Goal: Communication & Community: Answer question/provide support

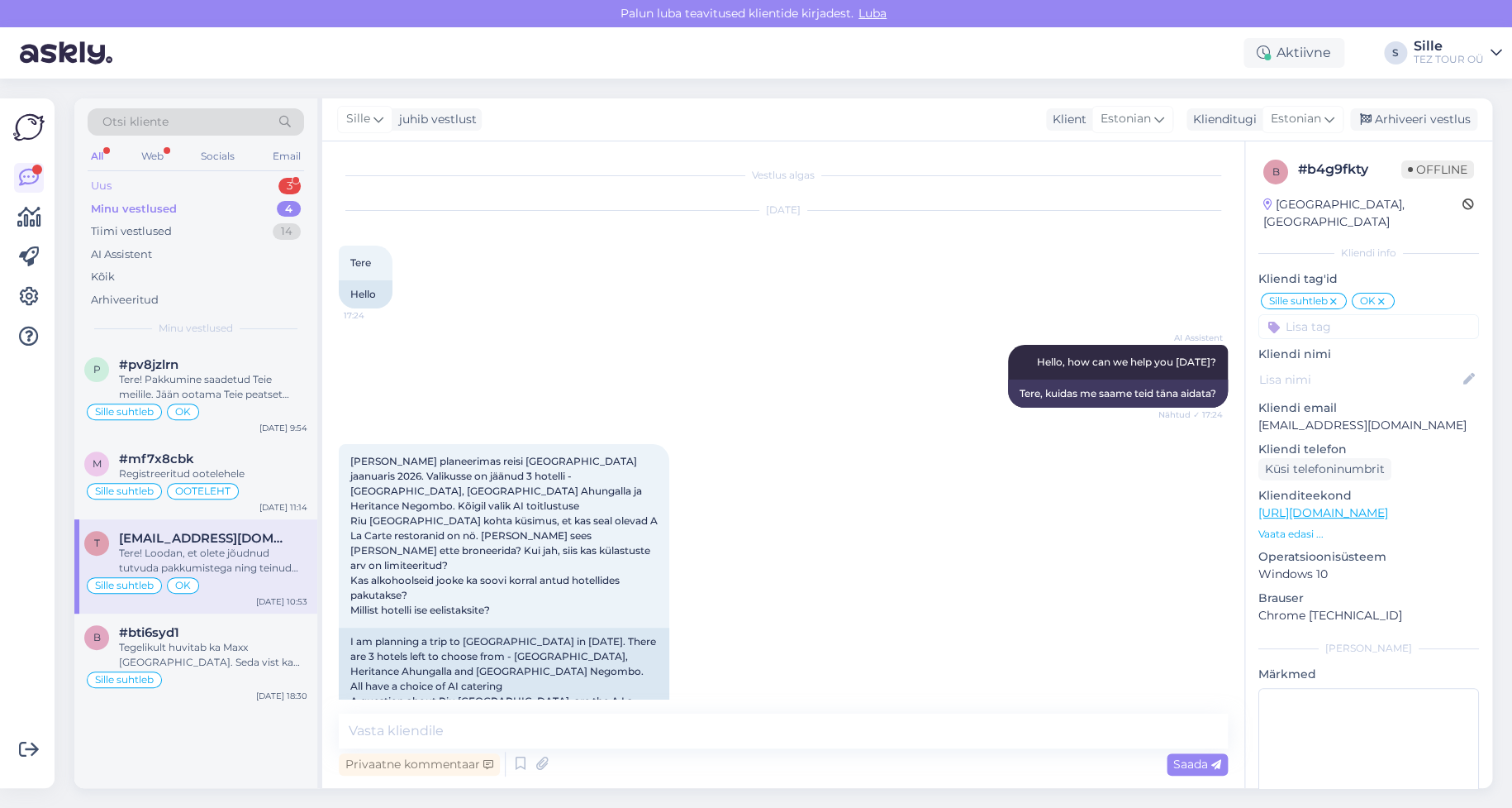
click at [248, 183] on div "Uus 3" at bounding box center [196, 185] width 216 height 23
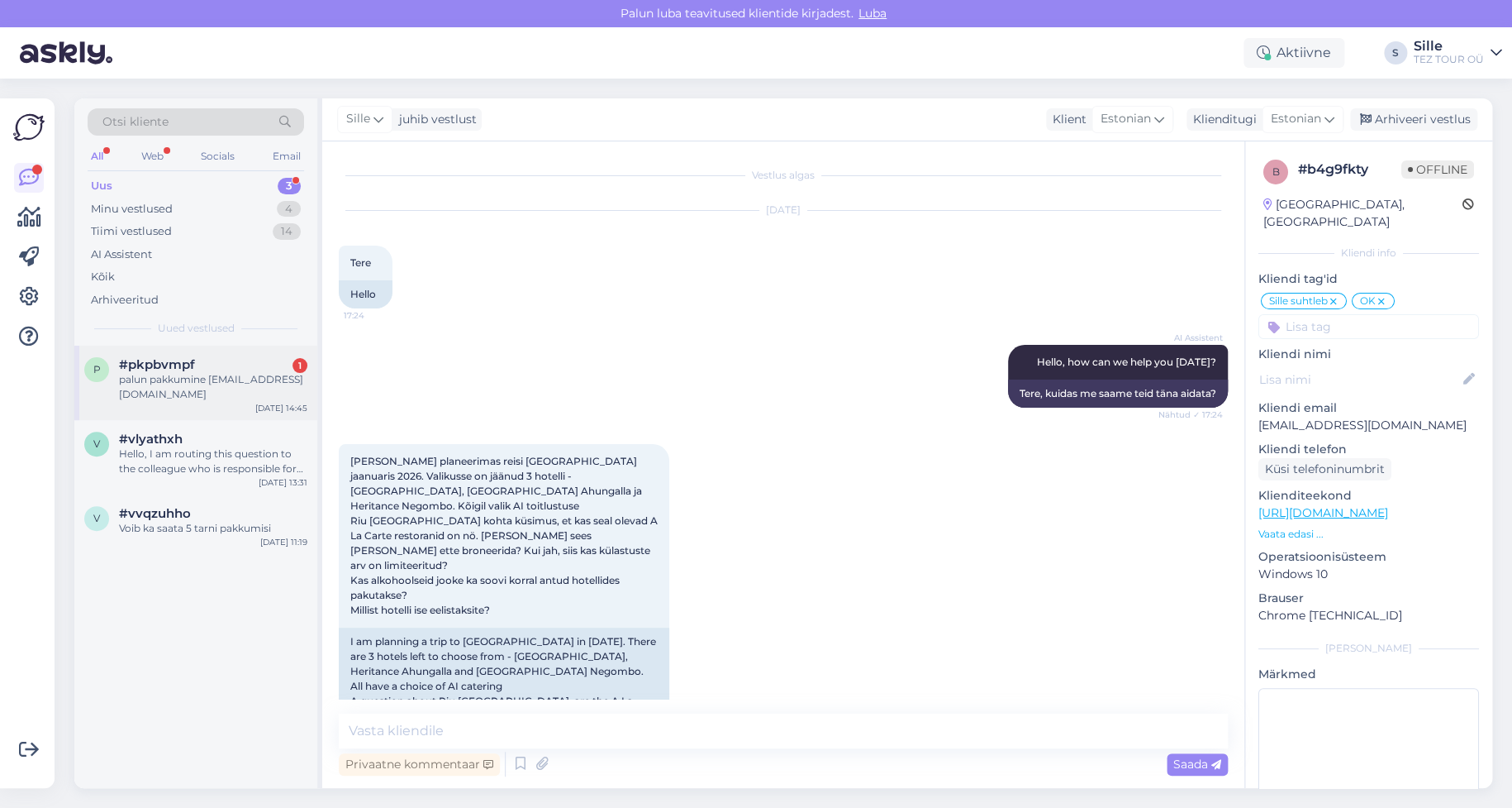
click at [198, 392] on div "palun pakkumine [EMAIL_ADDRESS][DOMAIN_NAME]" at bounding box center [213, 387] width 189 height 30
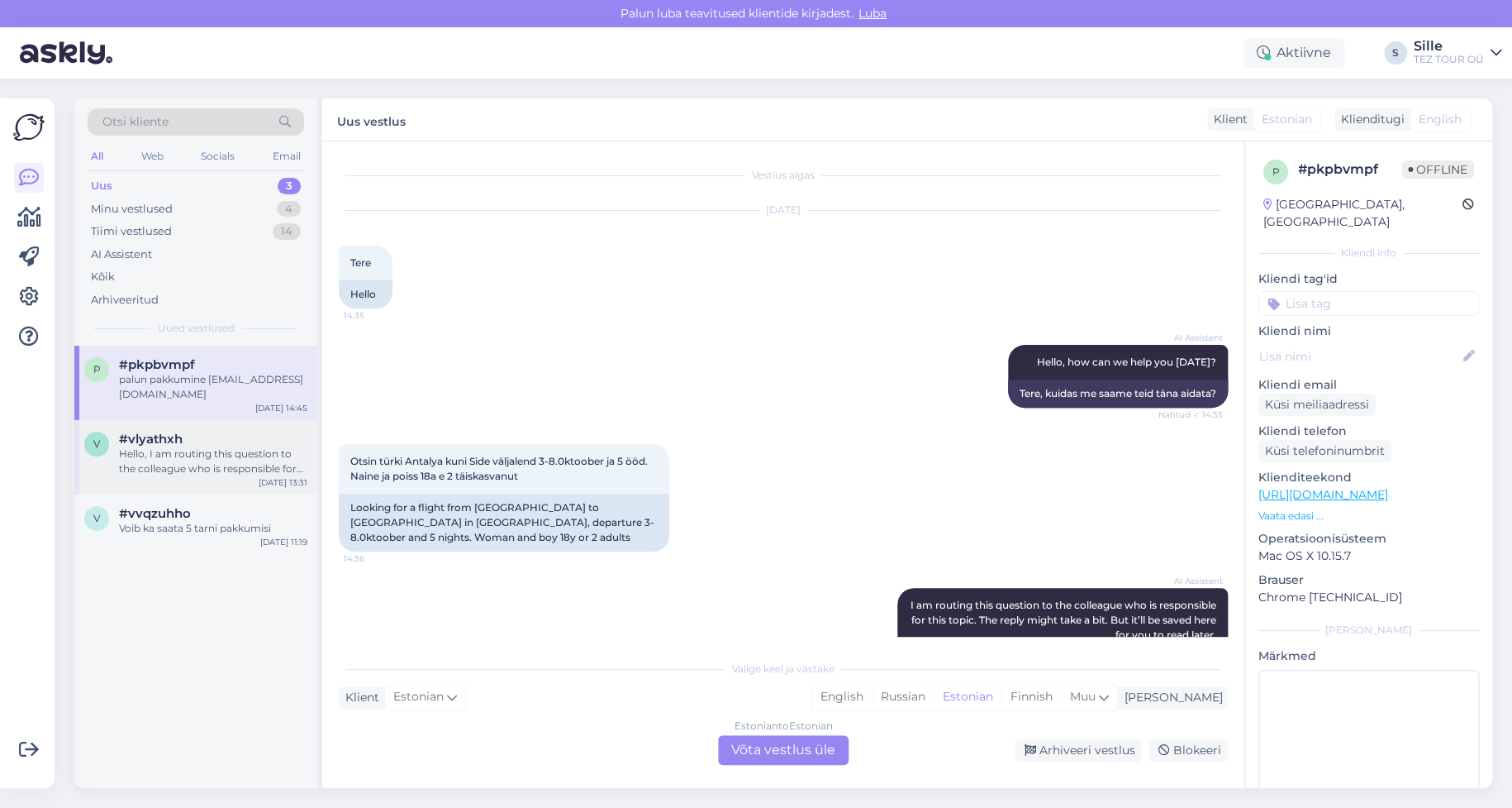
scroll to position [175, 0]
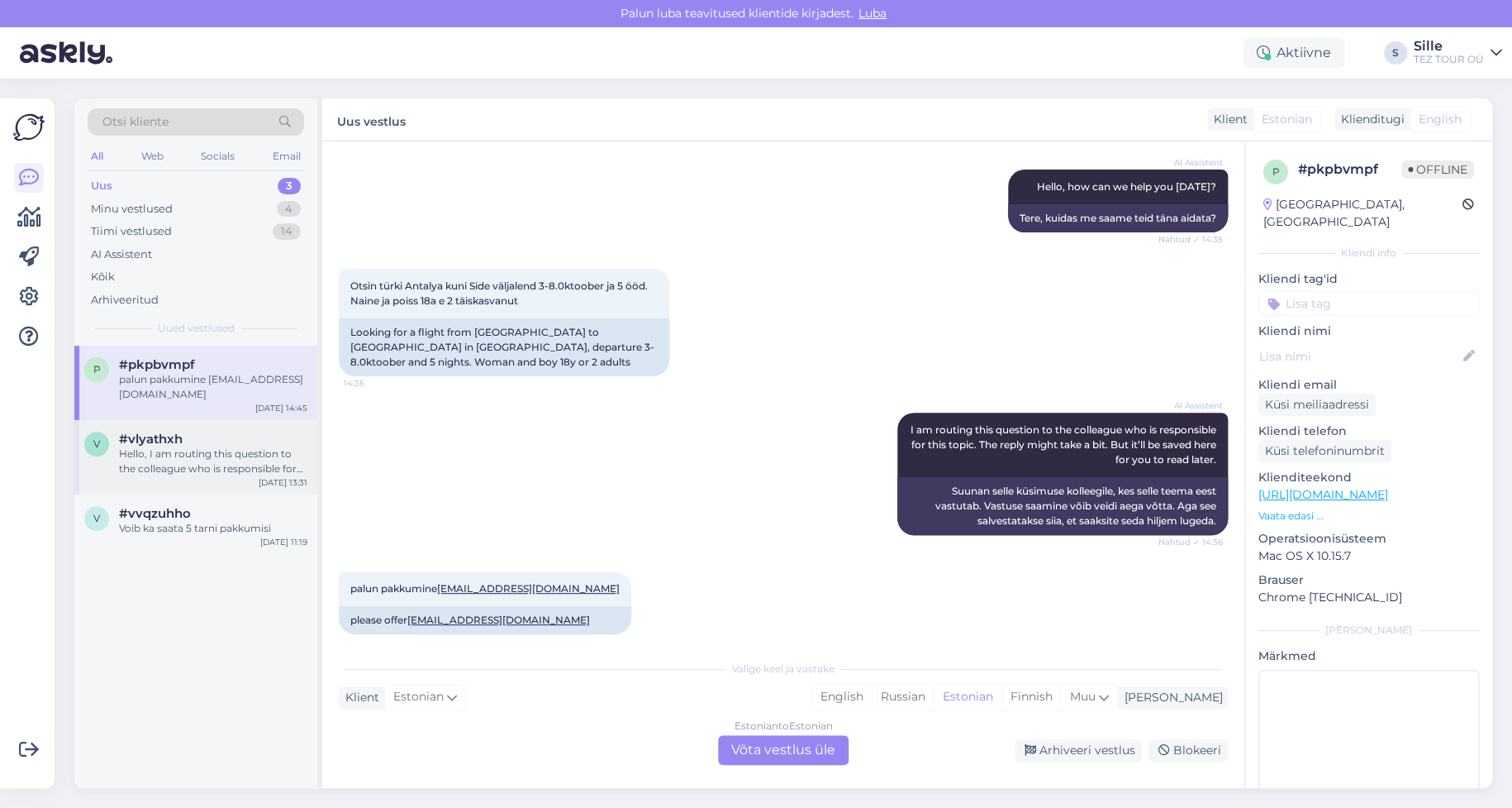
click at [137, 439] on span "#vlyathxh" at bounding box center [151, 439] width 63 height 15
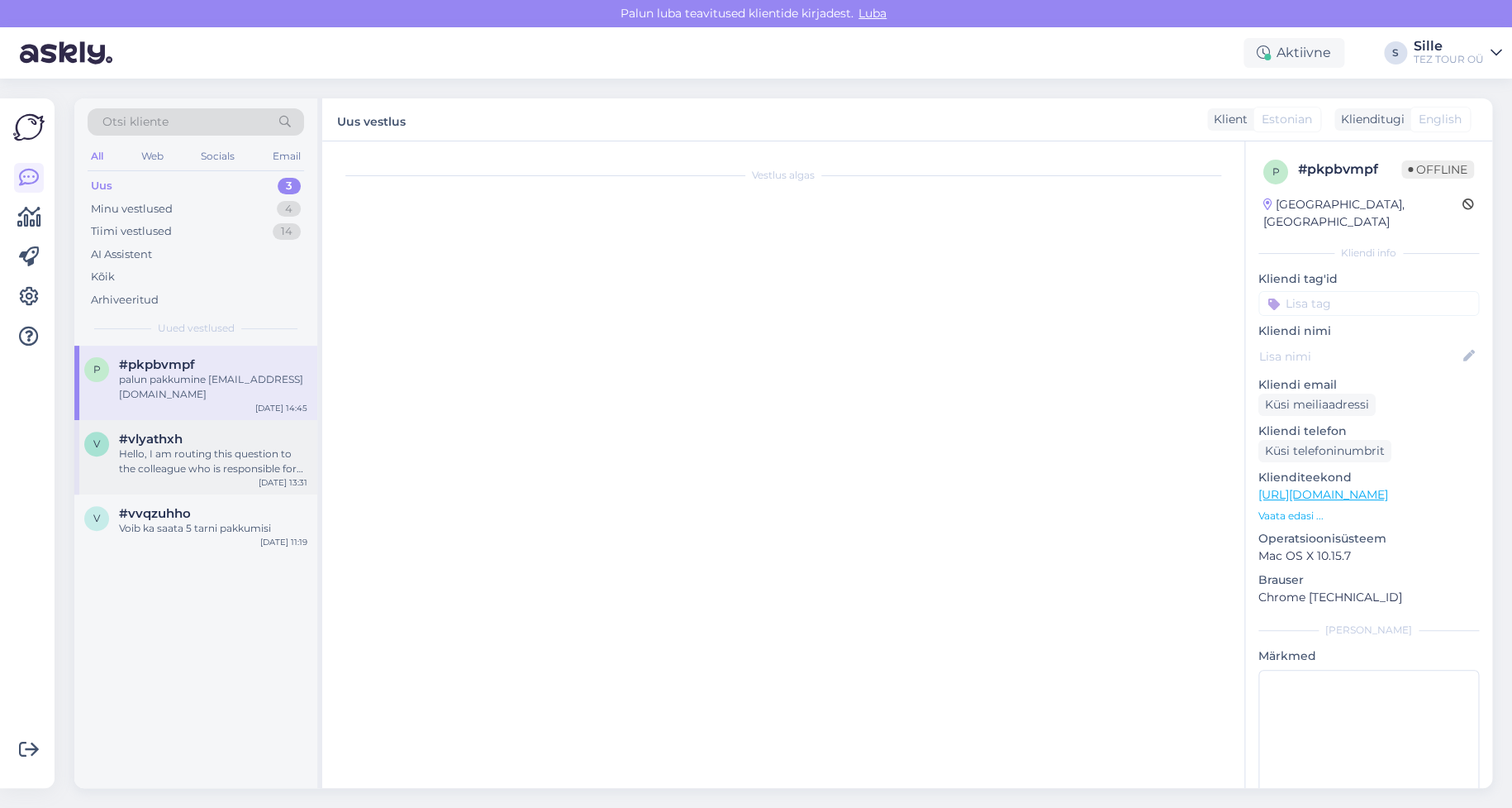
scroll to position [0, 0]
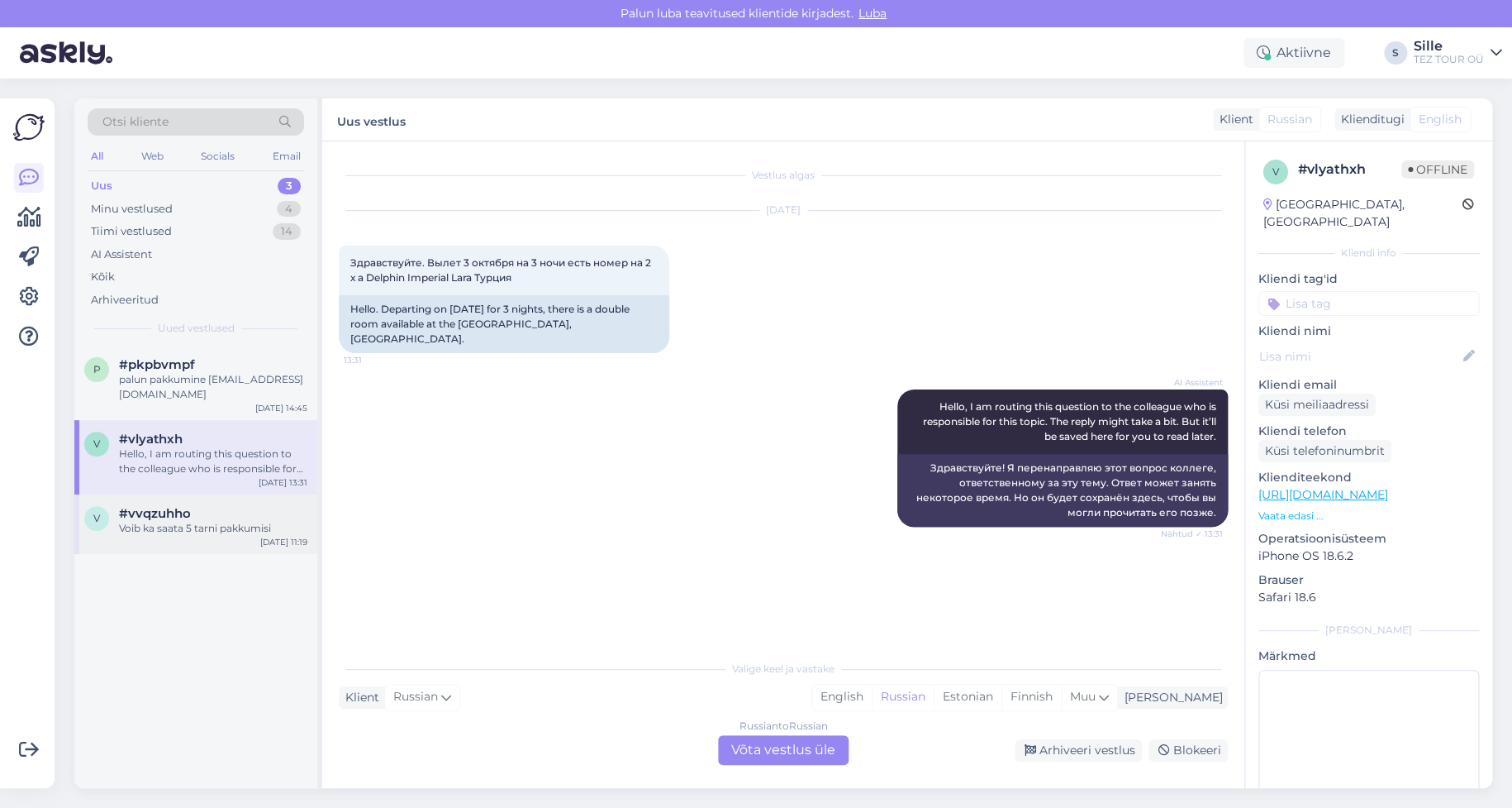
click at [214, 535] on div "v #vvqzuhho Voib ka saata 5 tarni pakkumisi [DATE] 11:19" at bounding box center [195, 524] width 243 height 59
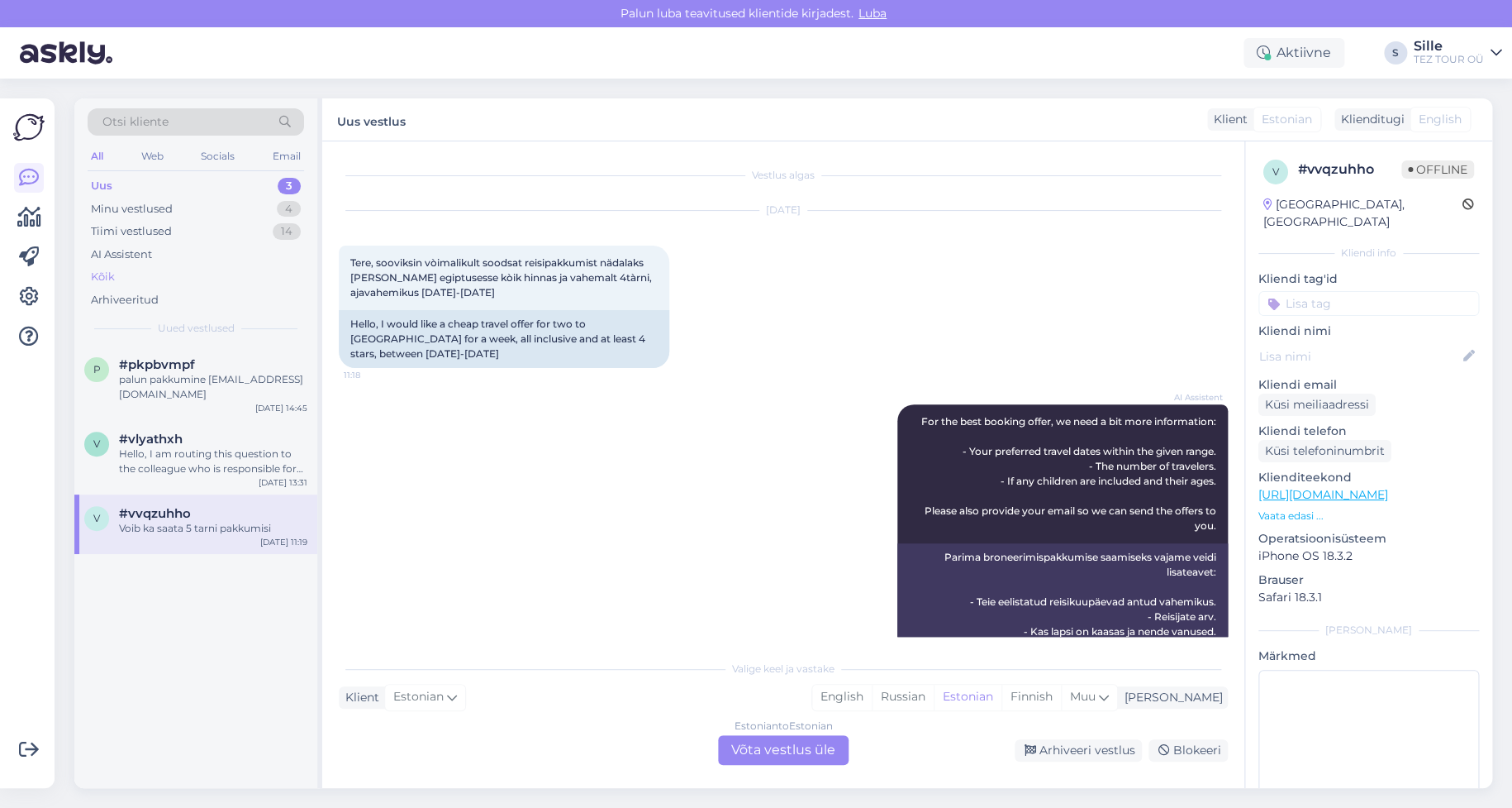
click at [108, 273] on div "Kõik" at bounding box center [102, 278] width 24 height 17
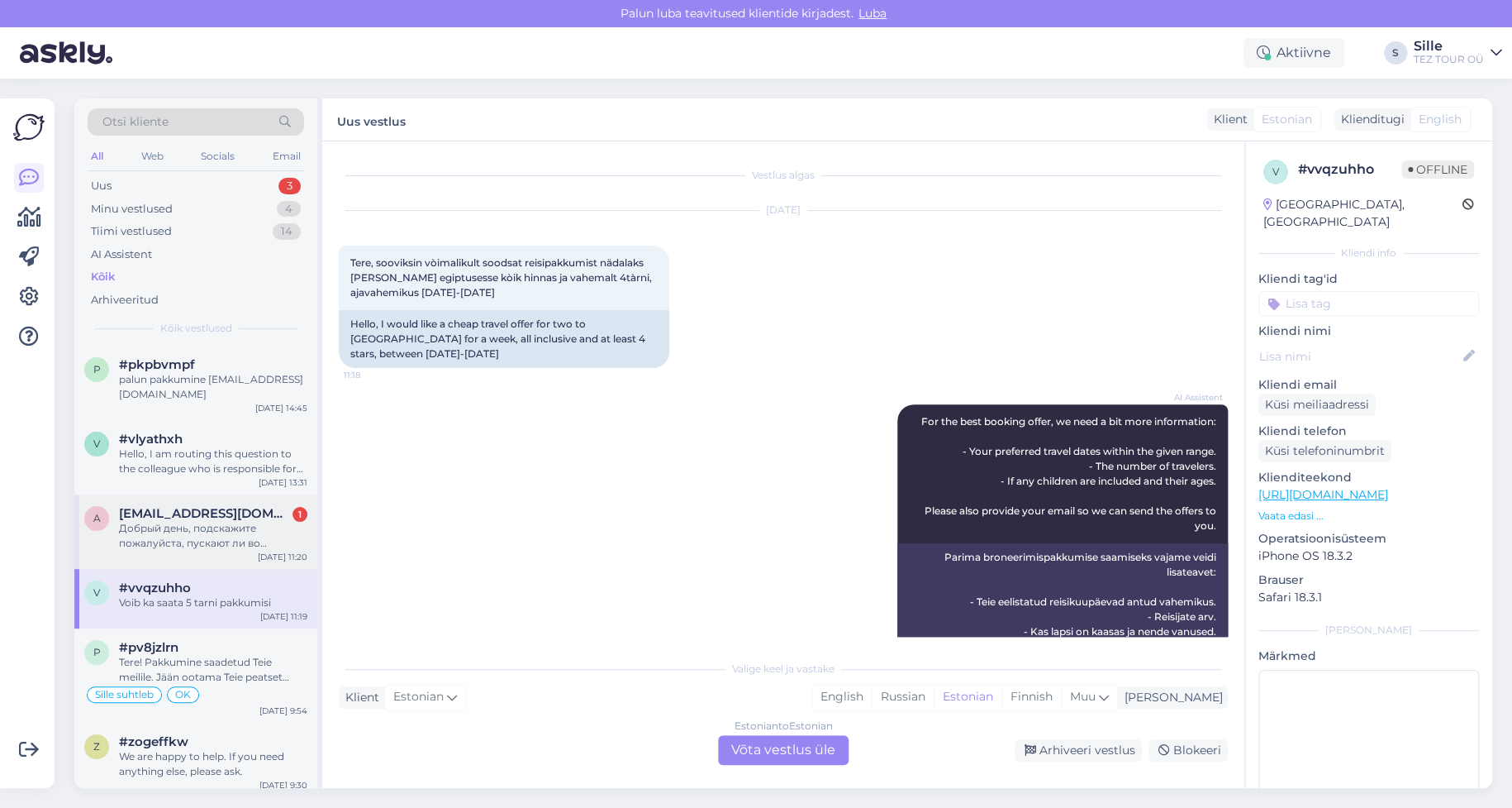
click at [198, 517] on span "[EMAIL_ADDRESS][DOMAIN_NAME]" at bounding box center [205, 514] width 172 height 15
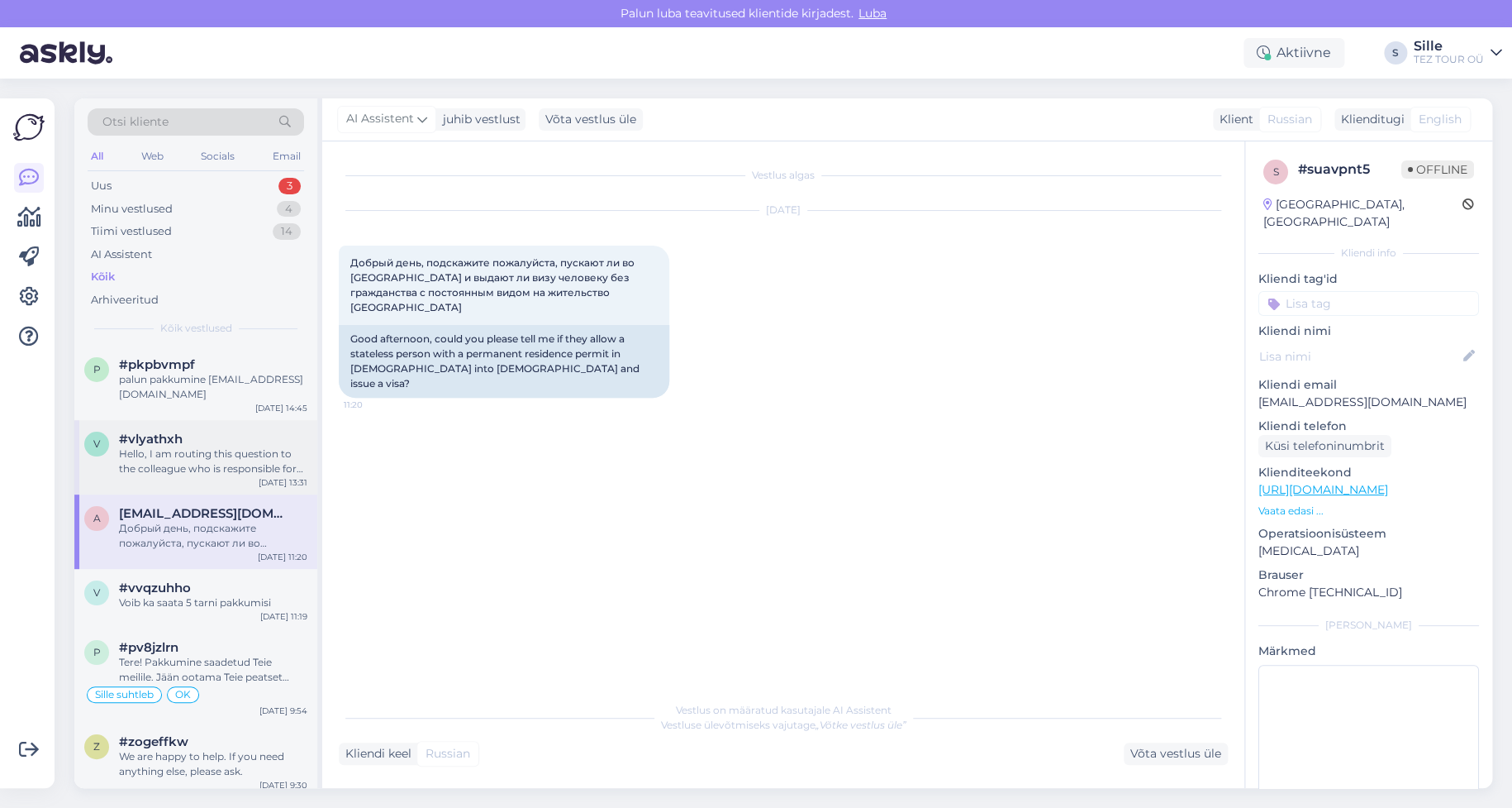
click at [184, 465] on div "Hello, I am routing this question to the colleague who is responsible for this …" at bounding box center [213, 461] width 189 height 30
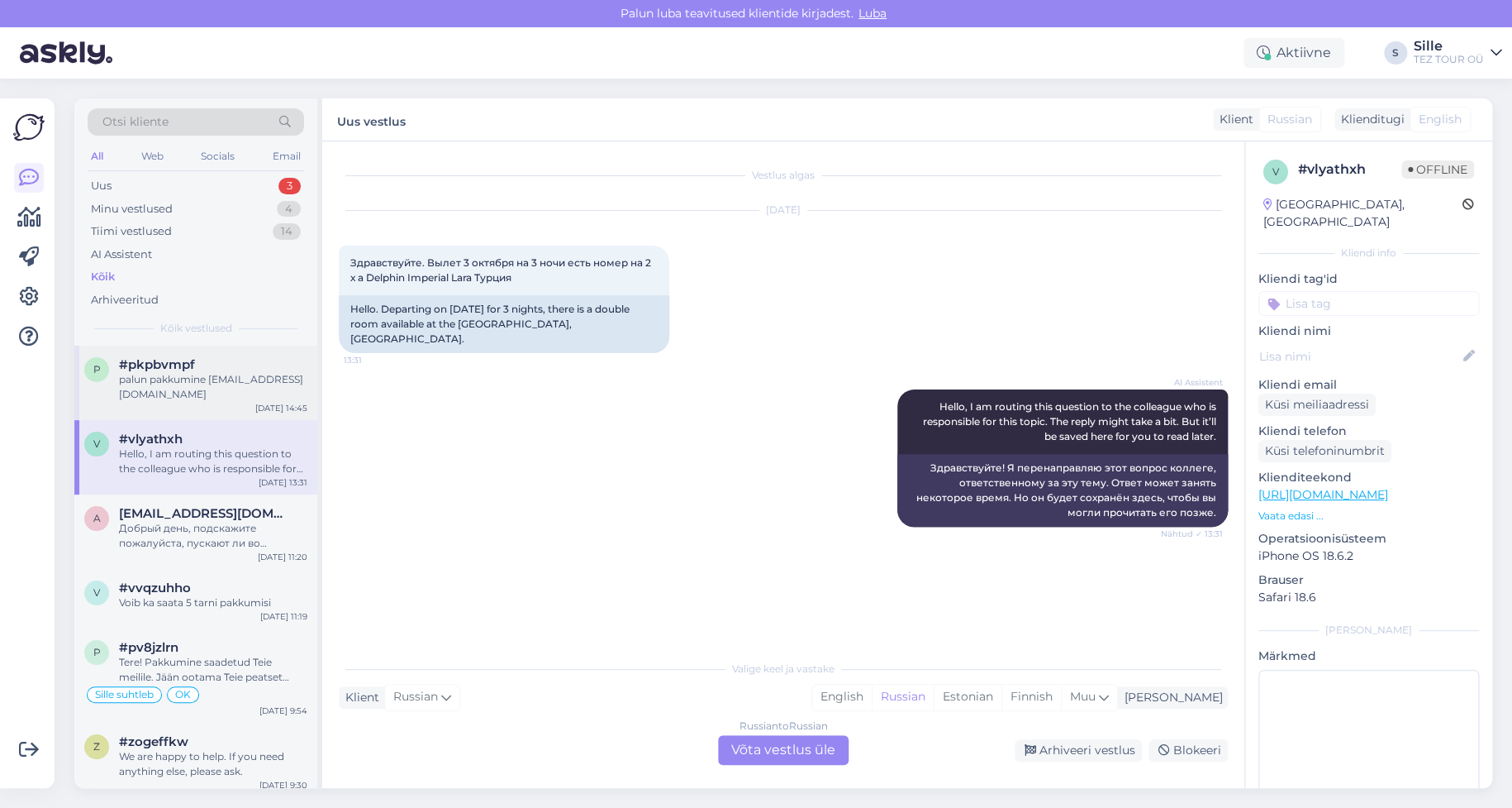
click at [156, 383] on div "palun pakkumine [EMAIL_ADDRESS][DOMAIN_NAME]" at bounding box center [213, 387] width 189 height 30
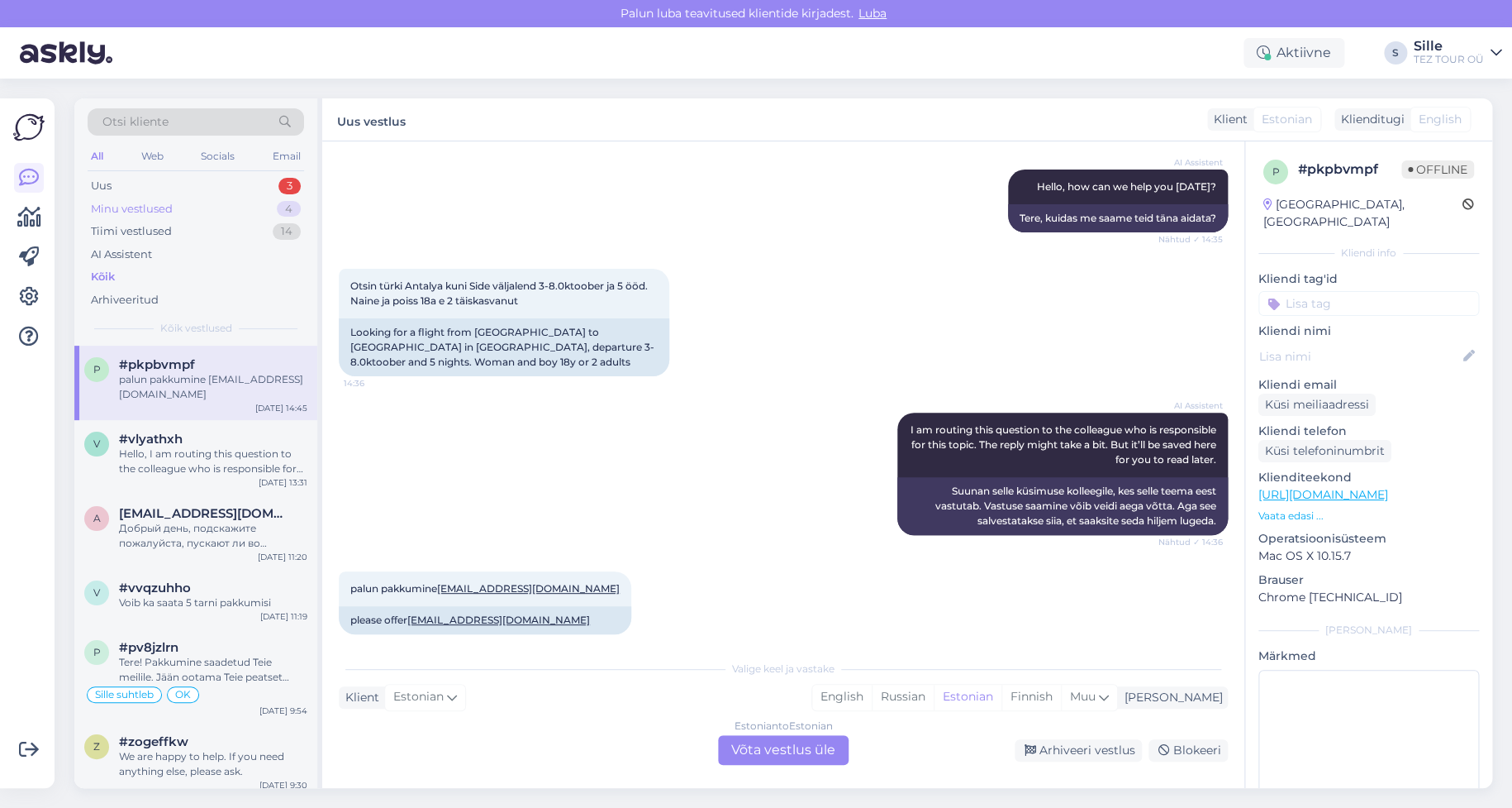
click at [156, 201] on div "Minu vestlused" at bounding box center [131, 209] width 82 height 17
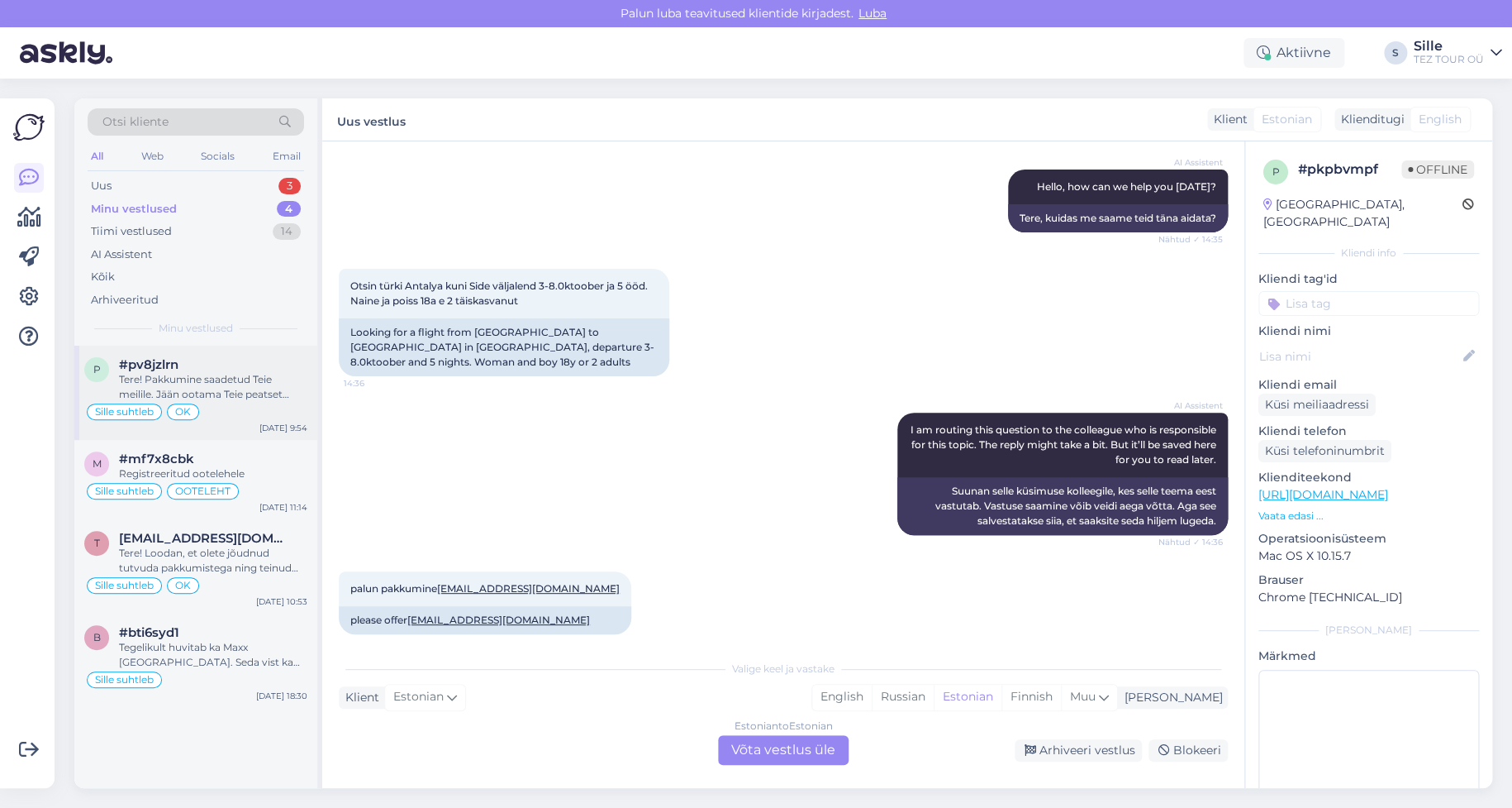
click at [189, 363] on div "#pv8jzlrn" at bounding box center [213, 365] width 189 height 15
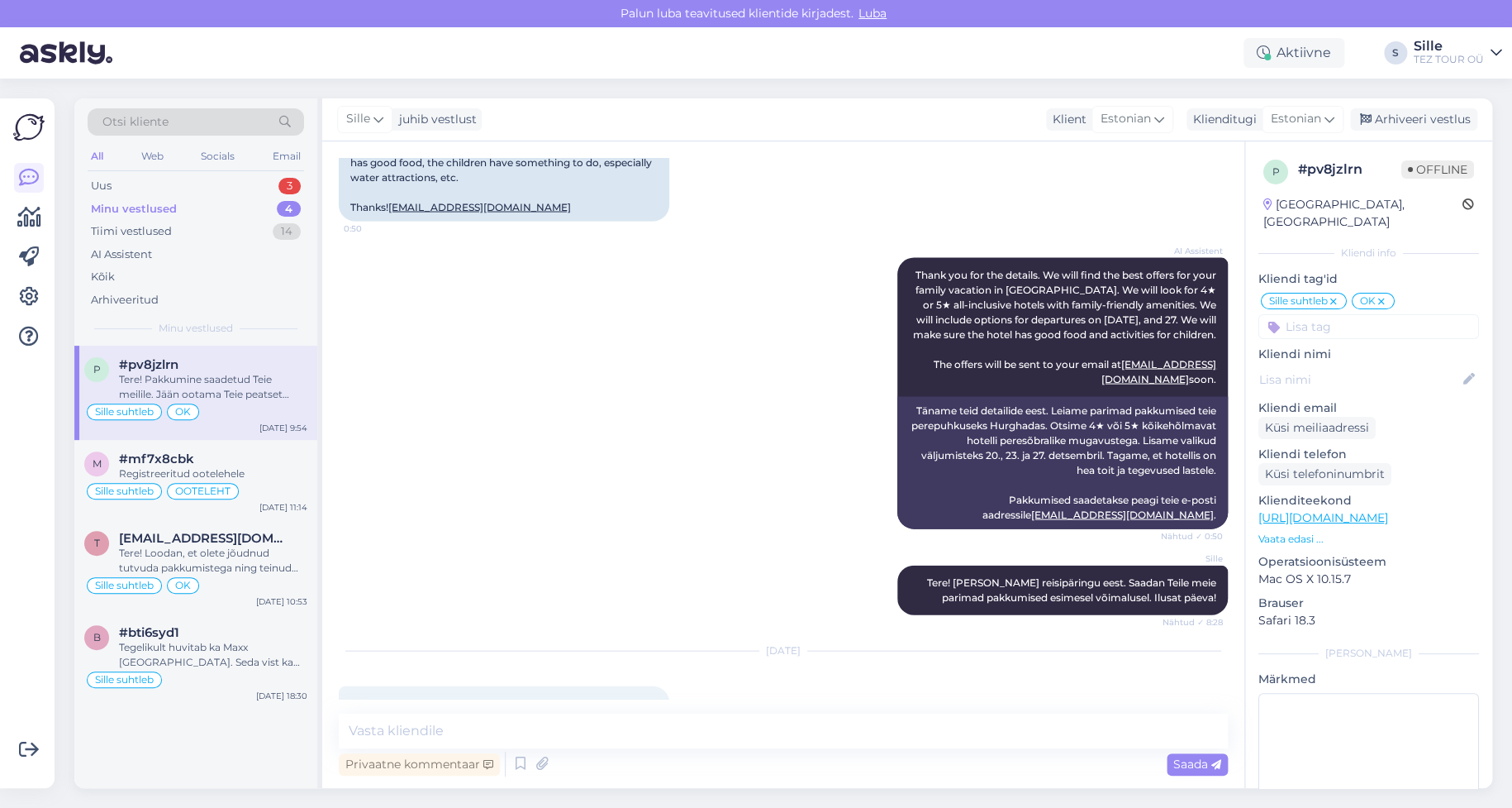
scroll to position [2266, 0]
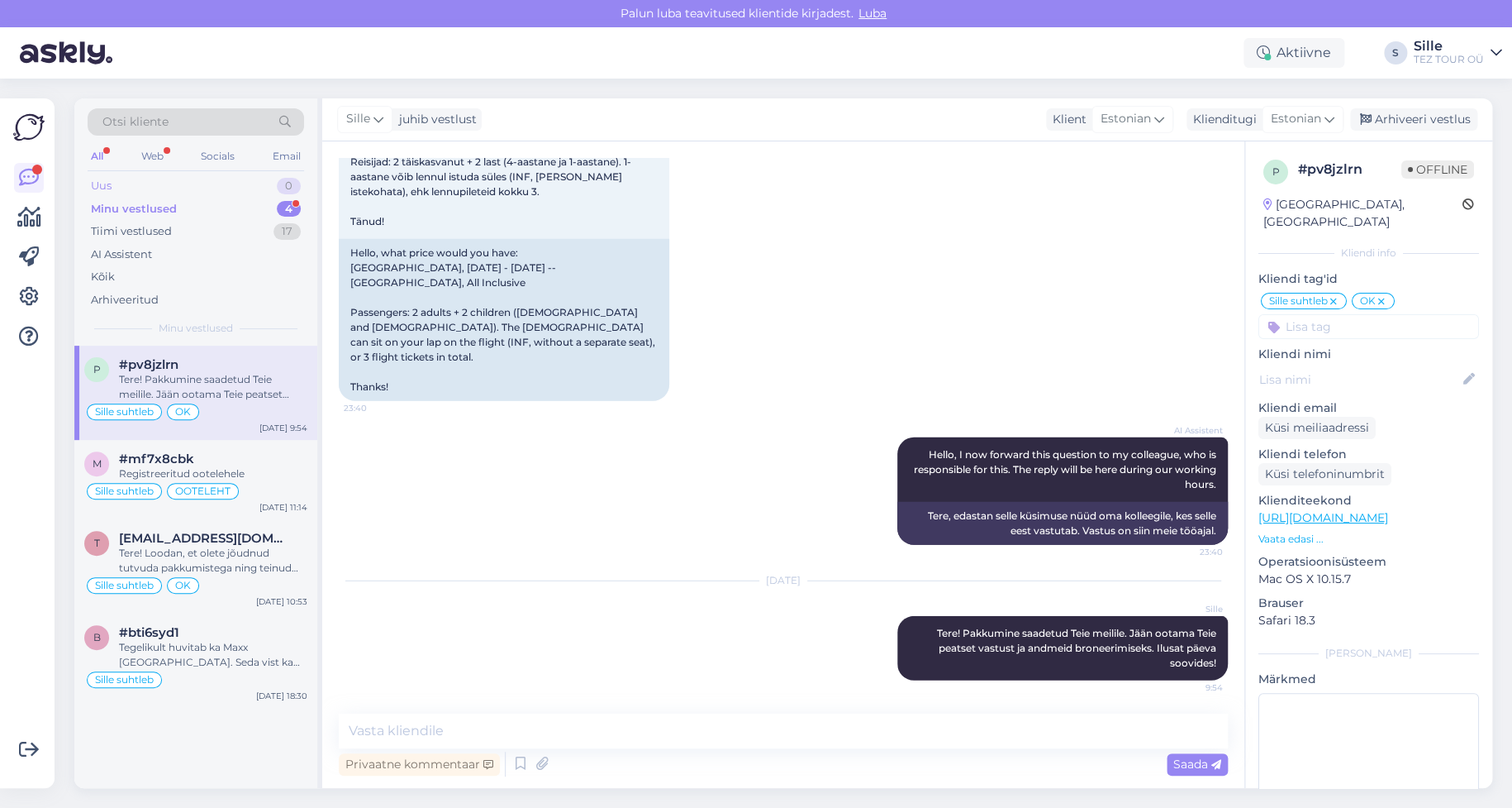
click at [217, 182] on div "Uus 0" at bounding box center [196, 185] width 216 height 23
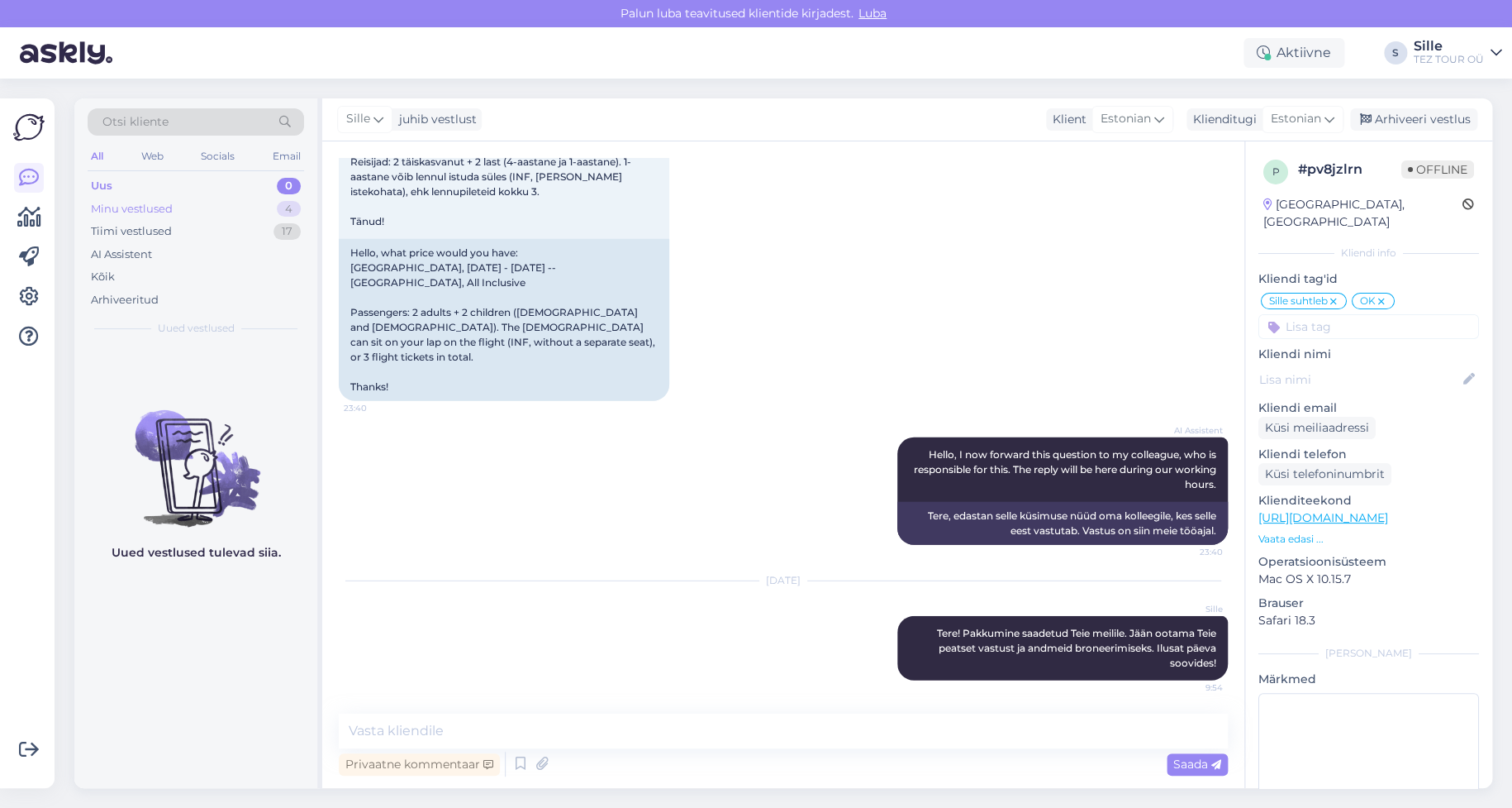
click at [144, 206] on div "Minu vestlused" at bounding box center [131, 209] width 82 height 17
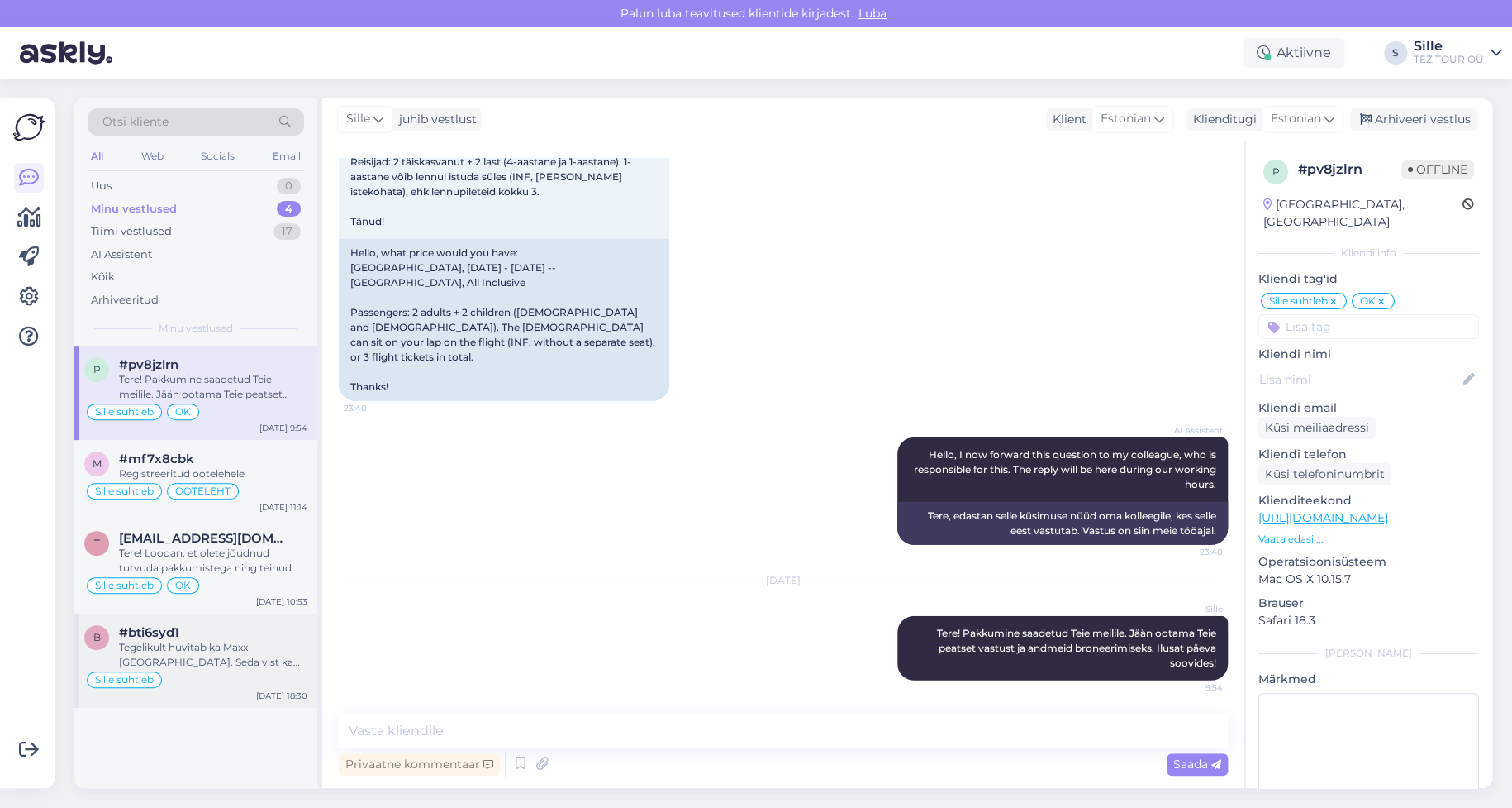
click at [189, 659] on div "Tegelikult huvitab ka Maxx [GEOGRAPHIC_DATA]. Seda vist ka süsteemis ei ole" at bounding box center [213, 654] width 189 height 30
